Goal: Task Accomplishment & Management: Manage account settings

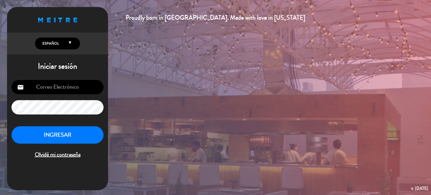
type input "[EMAIL_ADDRESS][DOMAIN_NAME]"
click at [64, 135] on button "INGRESAR" at bounding box center [57, 135] width 92 height 18
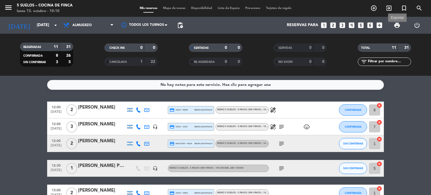
click at [395, 22] on span "print" at bounding box center [396, 25] width 7 height 7
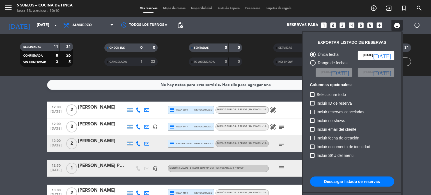
click at [344, 181] on button "Descargar listado de reservas" at bounding box center [352, 181] width 84 height 10
click at [31, 91] on div at bounding box center [215, 97] width 431 height 195
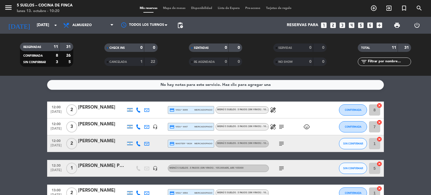
click at [93, 107] on div "[PERSON_NAME]" at bounding box center [102, 107] width 48 height 7
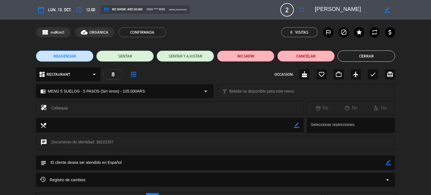
scroll to position [3, 0]
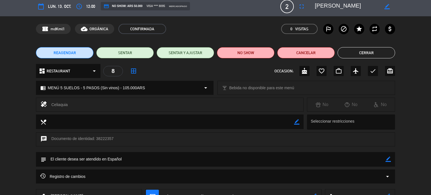
click at [373, 58] on div "REAGENDAR SENTAR SENTAR Y AJUSTAR NO SHOW Cancelar Cerrar" at bounding box center [215, 52] width 431 height 22
click at [372, 55] on button "Cerrar" at bounding box center [365, 52] width 57 height 11
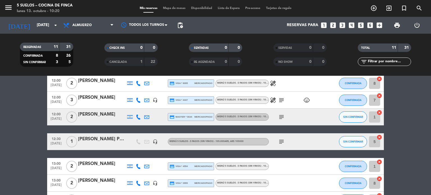
scroll to position [27, 0]
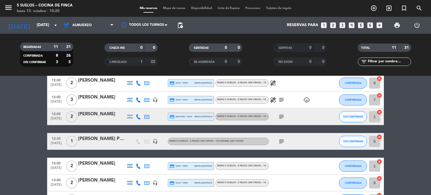
click at [101, 96] on div "[PERSON_NAME]" at bounding box center [102, 97] width 48 height 7
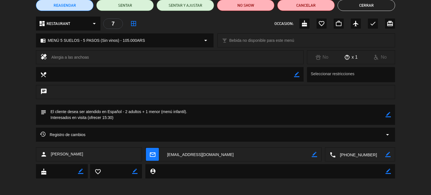
scroll to position [27, 0]
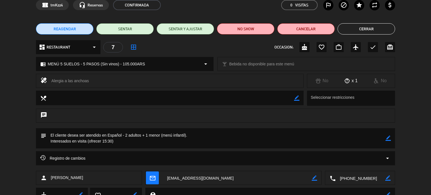
click at [365, 25] on button "Cerrar" at bounding box center [365, 28] width 57 height 11
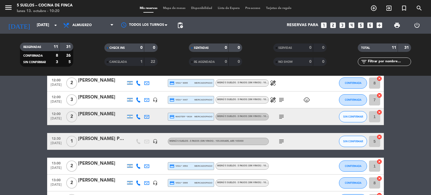
click at [281, 98] on icon "subject" at bounding box center [281, 99] width 7 height 7
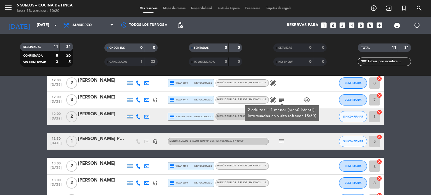
click at [83, 113] on div "[PERSON_NAME]" at bounding box center [102, 113] width 48 height 7
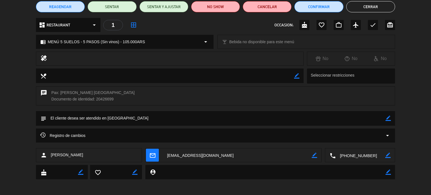
scroll to position [0, 0]
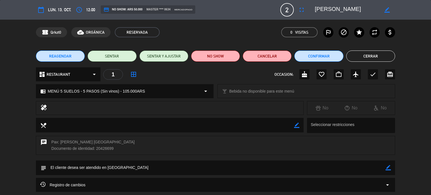
click at [356, 54] on button "Cerrar" at bounding box center [370, 55] width 49 height 11
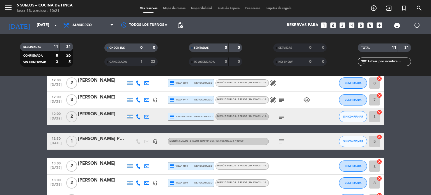
scroll to position [53, 0]
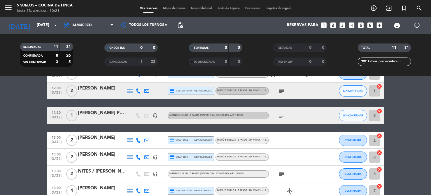
click at [103, 134] on div "[PERSON_NAME]" at bounding box center [102, 137] width 48 height 7
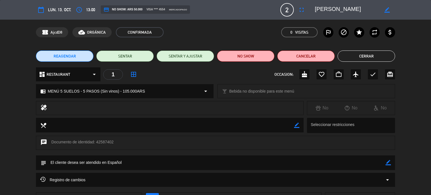
click at [348, 50] on div "REAGENDAR SENTAR SENTAR Y AJUSTAR NO SHOW Cancelar Cerrar" at bounding box center [215, 56] width 431 height 22
click at [352, 58] on button "Cerrar" at bounding box center [365, 55] width 57 height 11
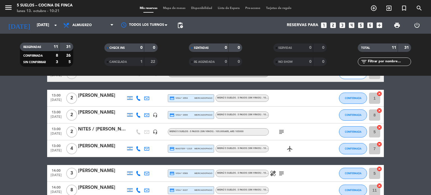
scroll to position [99, 0]
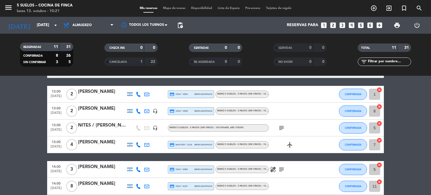
click at [97, 110] on div "[PERSON_NAME]" at bounding box center [102, 108] width 48 height 7
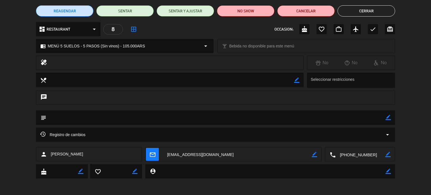
scroll to position [0, 0]
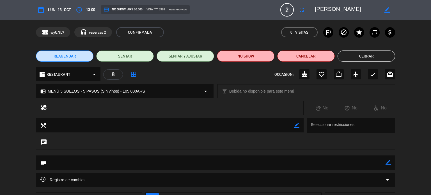
click at [379, 58] on button "Cerrar" at bounding box center [365, 55] width 57 height 11
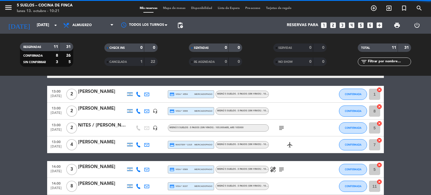
scroll to position [123, 0]
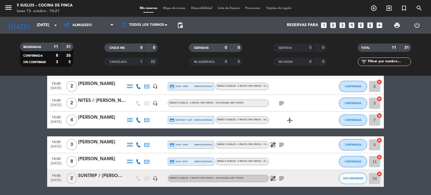
click at [117, 100] on div "NITES / [PERSON_NAME]" at bounding box center [102, 100] width 48 height 7
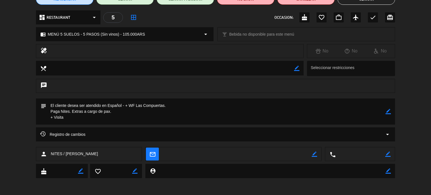
scroll to position [0, 0]
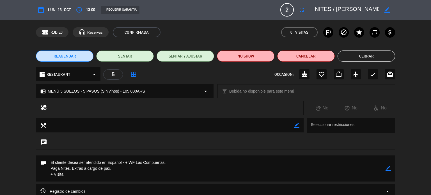
click at [361, 56] on button "Cerrar" at bounding box center [365, 55] width 57 height 11
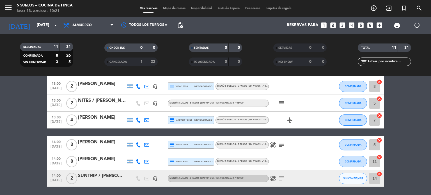
click at [98, 115] on div "[PERSON_NAME]" at bounding box center [102, 117] width 48 height 7
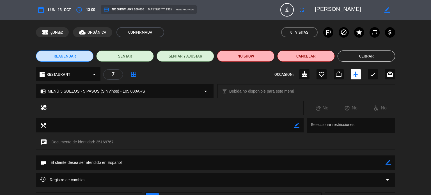
click at [357, 57] on button "Cerrar" at bounding box center [365, 55] width 57 height 11
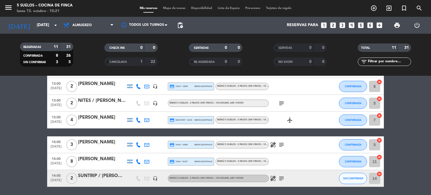
scroll to position [143, 0]
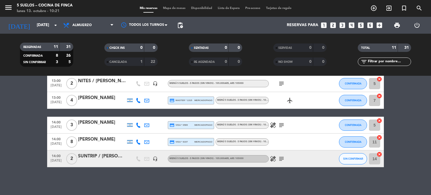
click at [91, 129] on div at bounding box center [102, 128] width 48 height 4
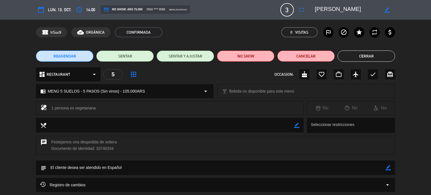
click at [374, 55] on button "Cerrar" at bounding box center [365, 55] width 57 height 11
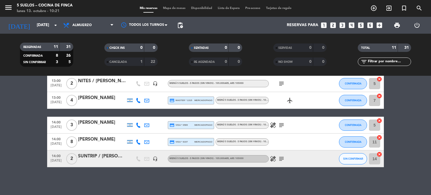
click at [96, 137] on div "[PERSON_NAME]" at bounding box center [102, 139] width 48 height 7
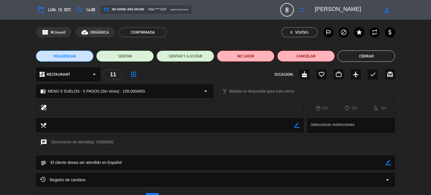
click at [372, 57] on button "Cerrar" at bounding box center [365, 55] width 57 height 11
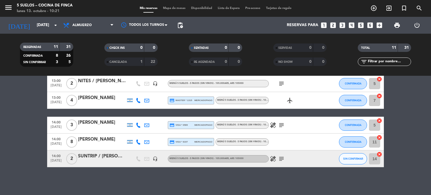
click at [108, 155] on div "SUNTRIP / [PERSON_NAME]" at bounding box center [102, 156] width 48 height 7
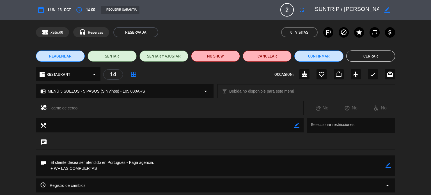
click at [365, 53] on button "Cerrar" at bounding box center [370, 55] width 49 height 11
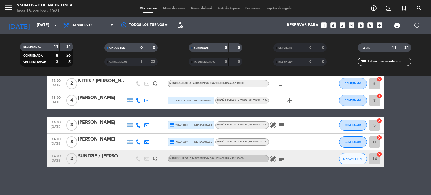
scroll to position [0, 0]
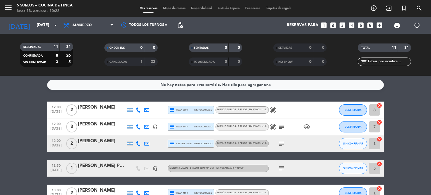
click at [106, 123] on div "[PERSON_NAME]" at bounding box center [102, 124] width 48 height 7
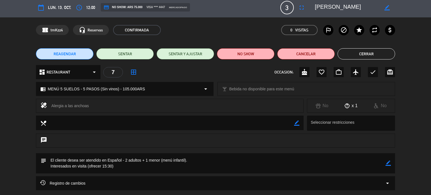
scroll to position [3, 0]
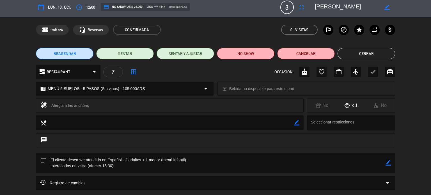
click at [362, 46] on div "REAGENDAR SENTAR SENTAR Y AJUSTAR NO SHOW Cancelar Cerrar" at bounding box center [215, 53] width 431 height 22
click at [362, 50] on button "Cerrar" at bounding box center [365, 53] width 57 height 11
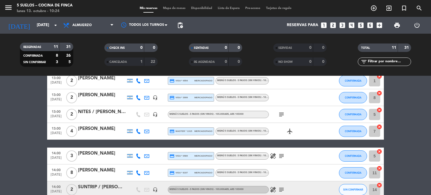
scroll to position [143, 0]
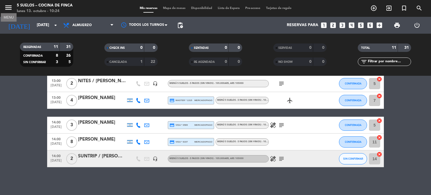
click at [10, 9] on icon "menu" at bounding box center [8, 7] width 8 height 8
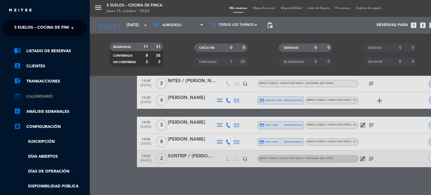
click at [49, 98] on link "calendar_month Calendario" at bounding box center [50, 96] width 73 height 7
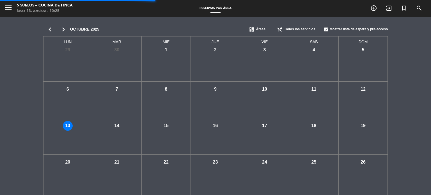
click at [253, 29] on span "dashboard" at bounding box center [252, 30] width 6 height 6
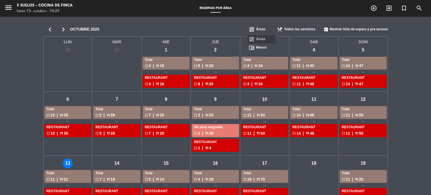
click at [260, 49] on span "Menus" at bounding box center [261, 48] width 11 height 6
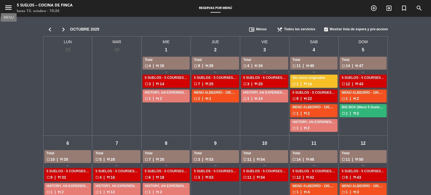
click at [8, 10] on icon "menu" at bounding box center [8, 7] width 8 height 8
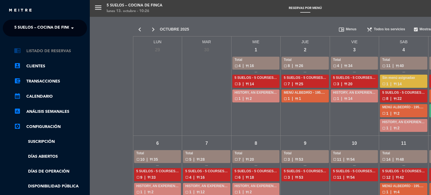
click at [45, 49] on link "chrome_reader_mode Listado de Reservas" at bounding box center [50, 51] width 73 height 7
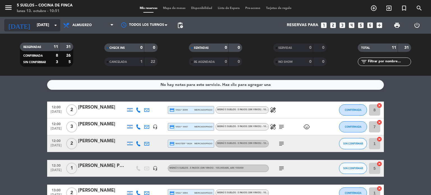
click at [41, 25] on input "[DATE]" at bounding box center [60, 25] width 53 height 10
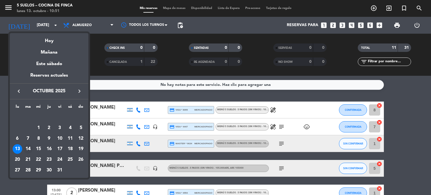
click at [29, 147] on div "14" at bounding box center [28, 149] width 10 height 10
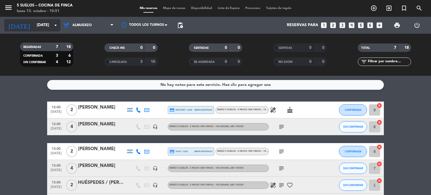
click at [43, 19] on div "[DATE] [DATE] arrow_drop_down" at bounding box center [32, 25] width 56 height 12
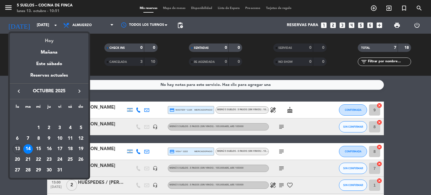
click at [46, 38] on div "Hoy" at bounding box center [49, 38] width 79 height 11
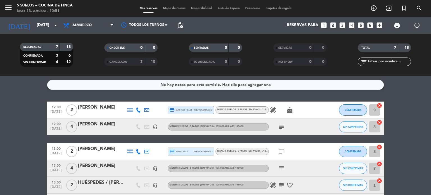
type input "[DATE]"
